Goal: Find specific page/section: Find specific page/section

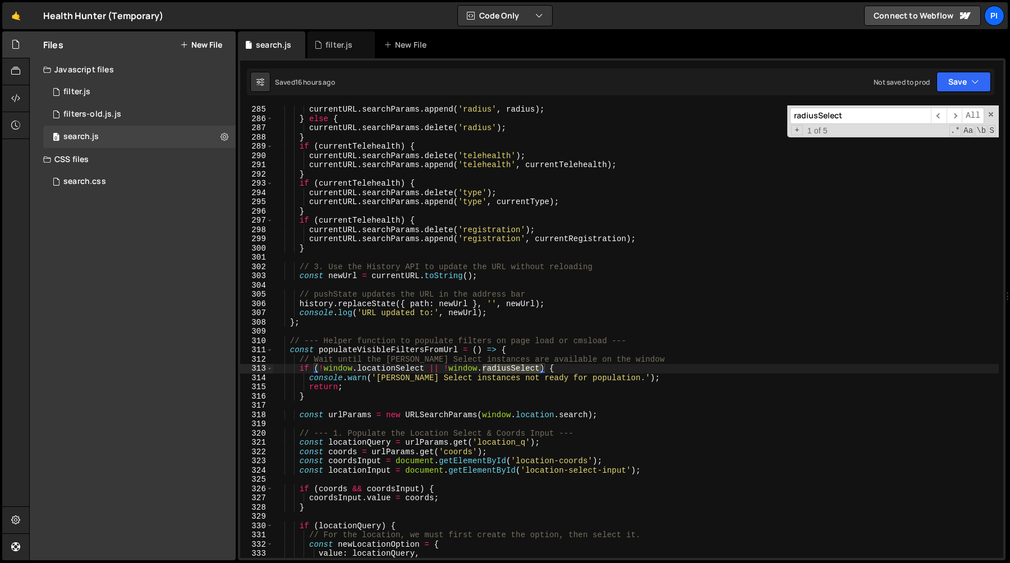
scroll to position [2629, 0]
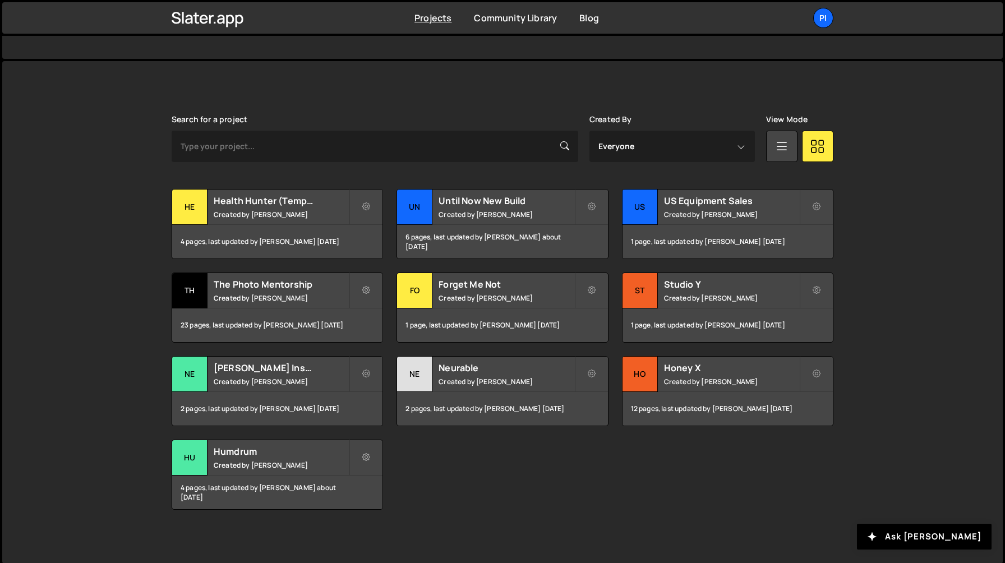
scroll to position [265, 0]
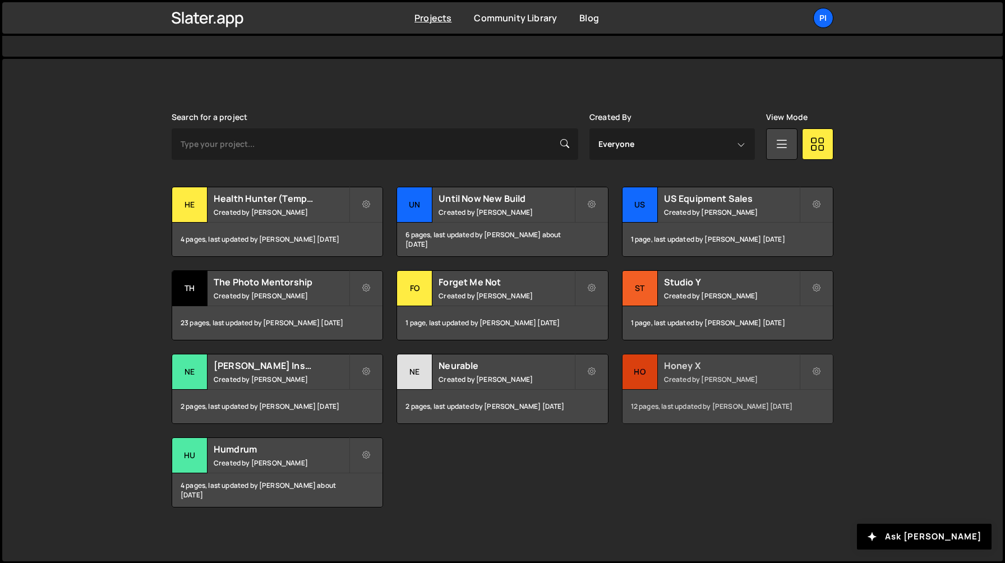
click at [690, 365] on h2 "Honey X" at bounding box center [731, 366] width 135 height 12
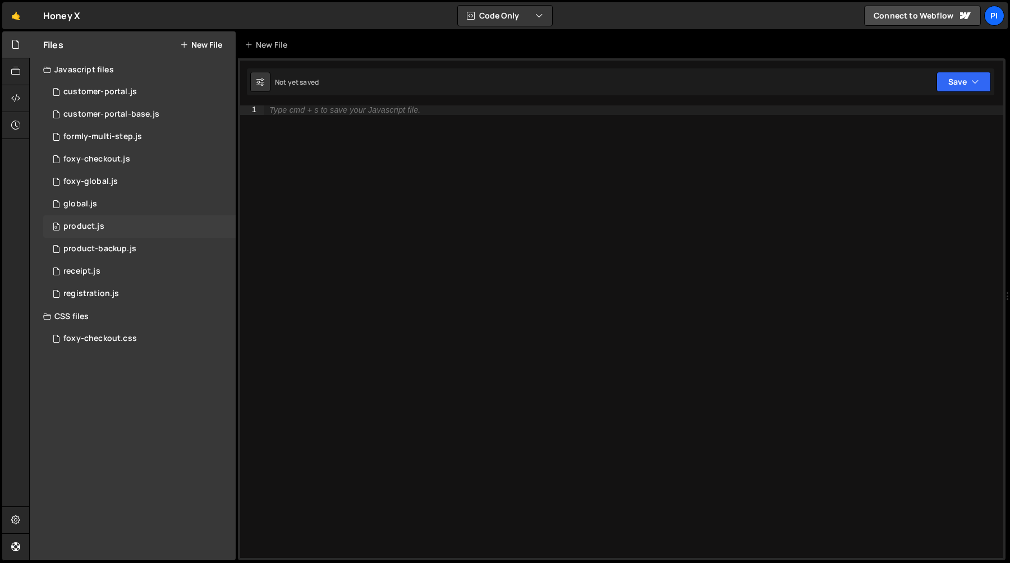
click at [127, 230] on div "0 product.js 0" at bounding box center [139, 226] width 192 height 22
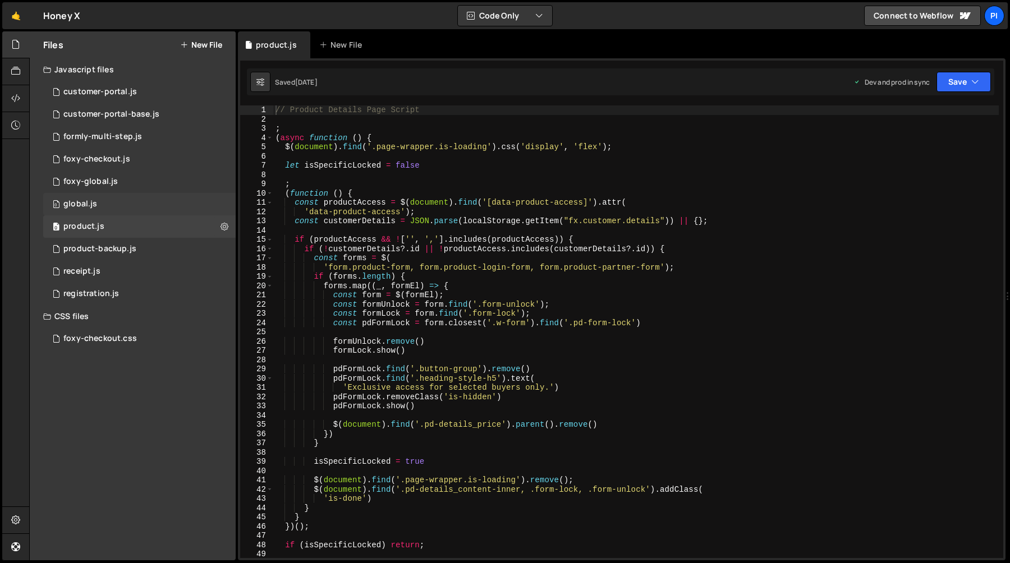
click at [131, 209] on div "0 global.js 0" at bounding box center [139, 204] width 192 height 22
